Goal: Navigation & Orientation: Find specific page/section

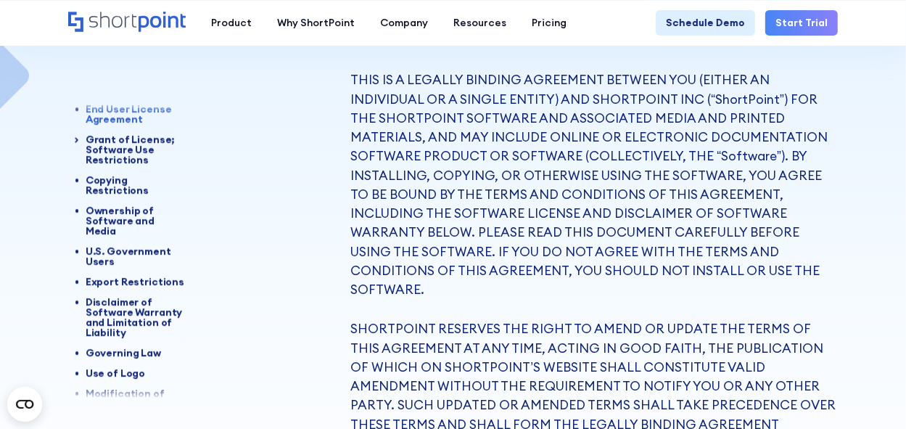
scroll to position [11, 0]
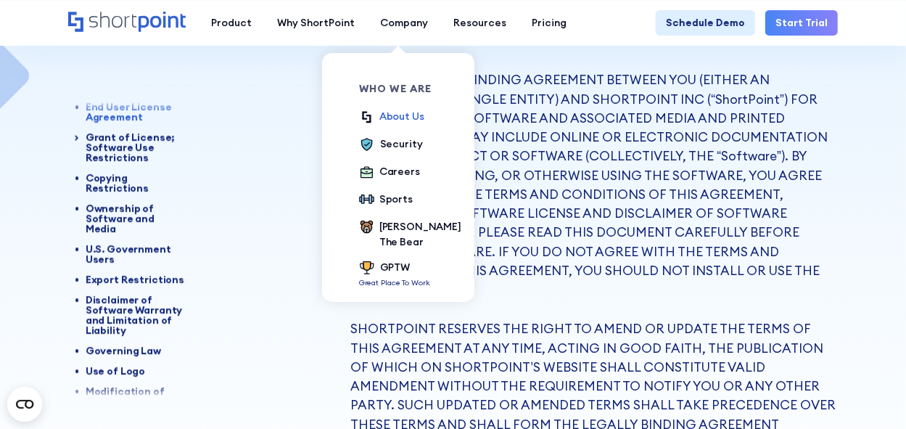
click at [389, 119] on div "About Us" at bounding box center [402, 116] width 45 height 15
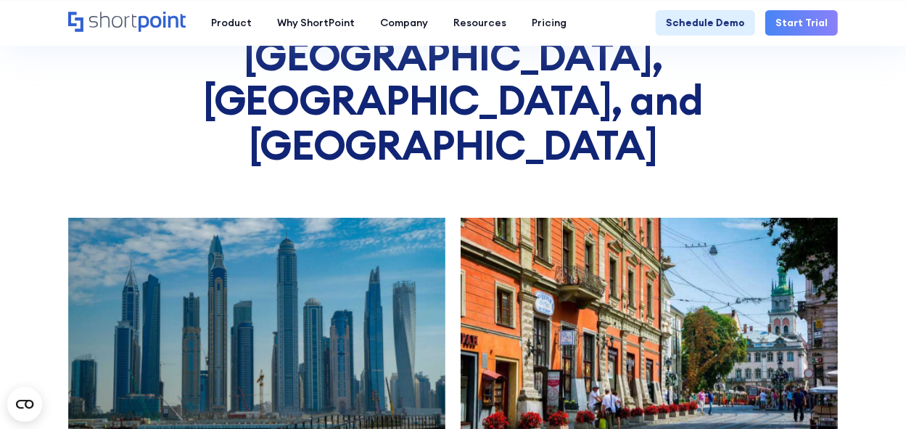
scroll to position [5744, 0]
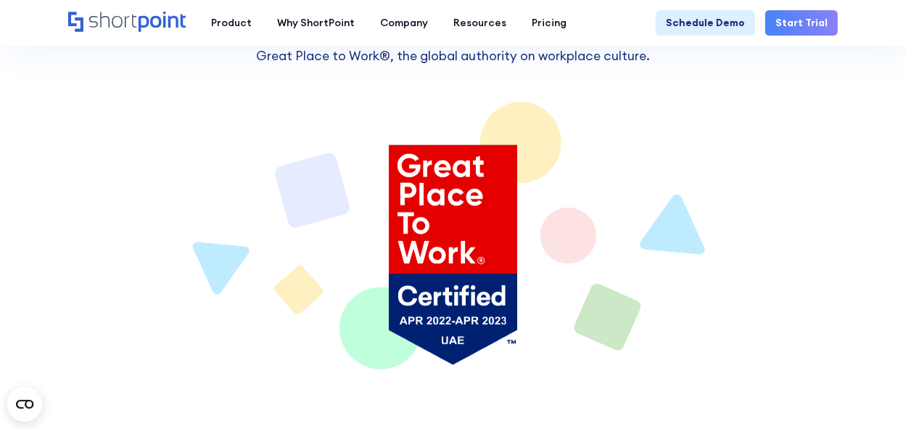
click at [96, 19] on icon "Home" at bounding box center [127, 22] width 118 height 20
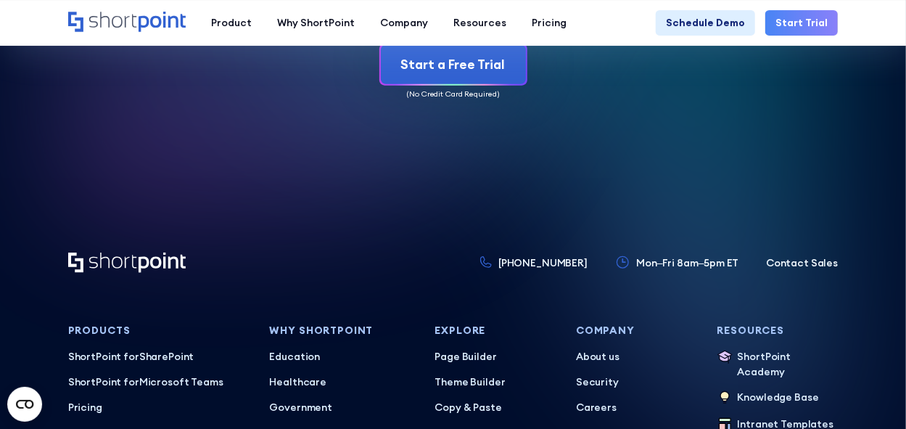
scroll to position [6401, 0]
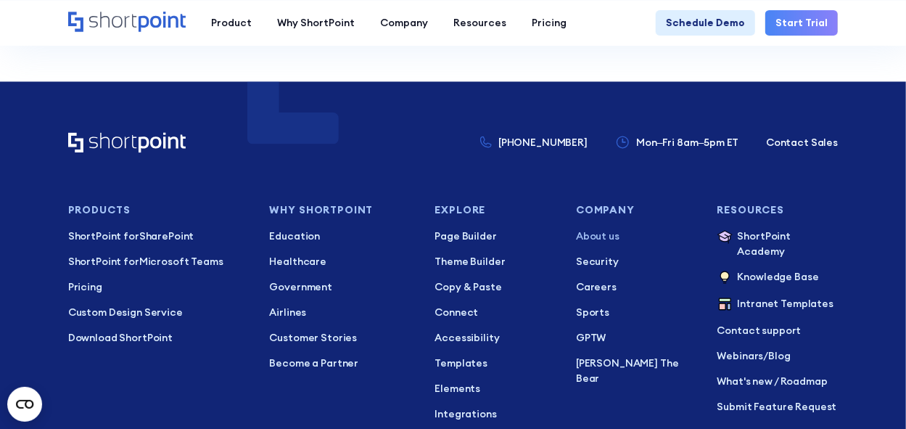
scroll to position [9567, 0]
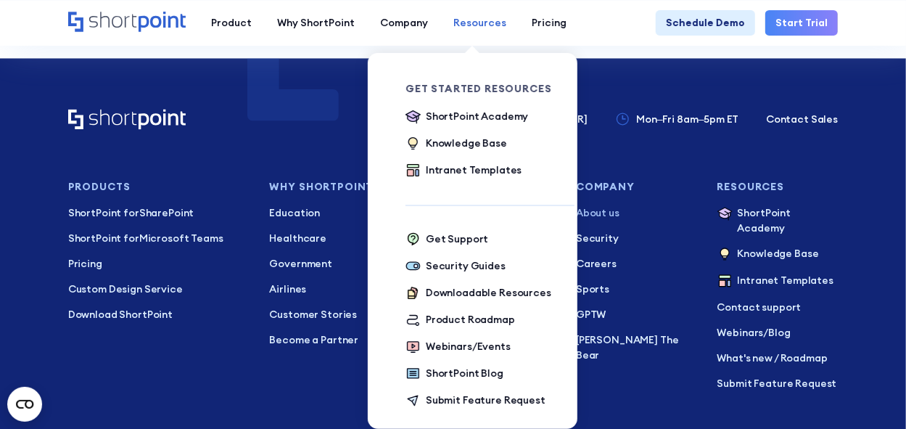
click at [469, 22] on div "Resources" at bounding box center [480, 22] width 53 height 15
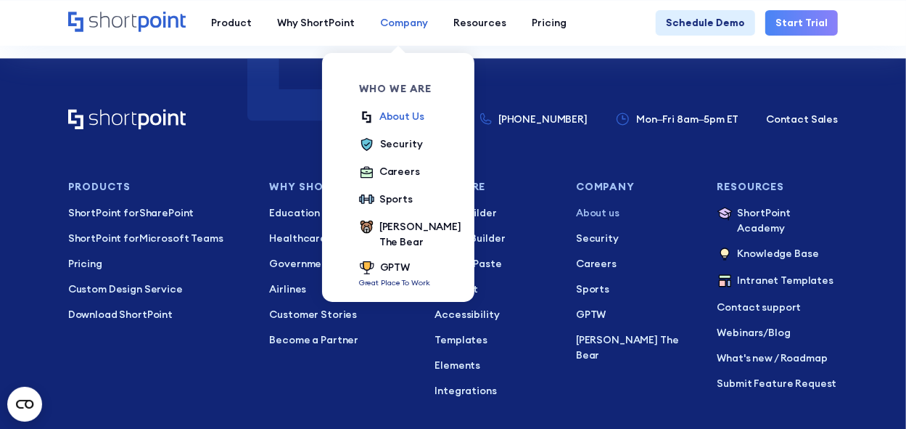
click at [406, 20] on div "Company" at bounding box center [404, 22] width 48 height 15
click at [395, 176] on div "Careers" at bounding box center [400, 171] width 41 height 15
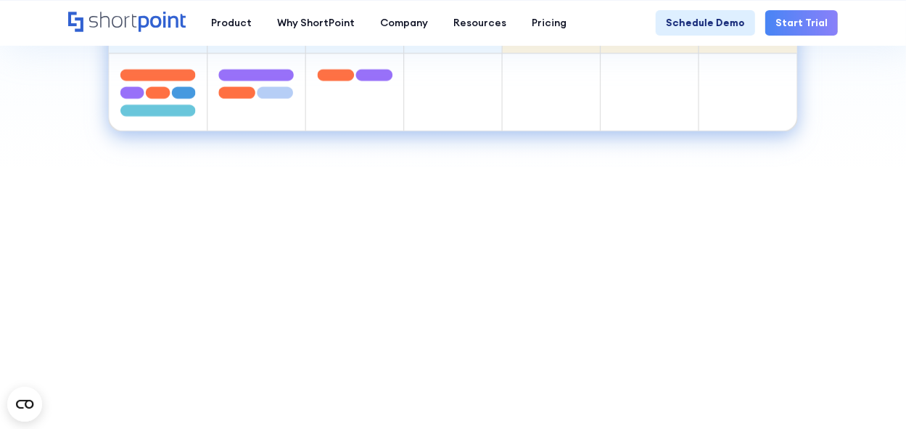
scroll to position [871, 0]
